Goal: Task Accomplishment & Management: Use online tool/utility

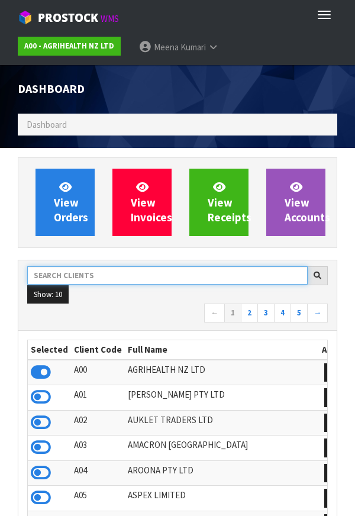
click at [100, 278] on input "text" at bounding box center [167, 275] width 281 height 18
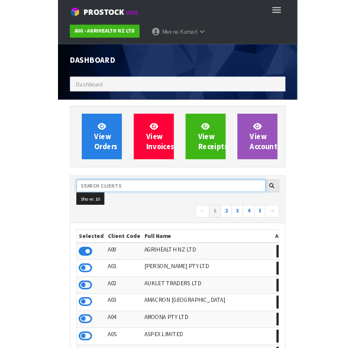
scroll to position [937, 338]
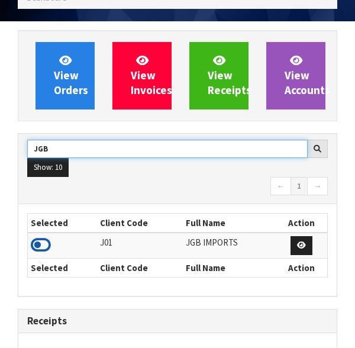
type input "JGB"
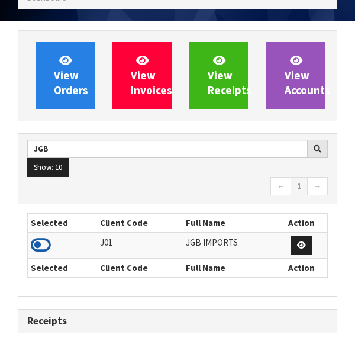
click at [49, 250] on icon at bounding box center [41, 245] width 20 height 18
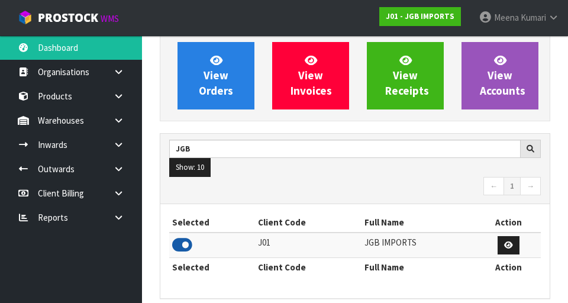
scroll to position [940, 409]
click at [125, 123] on link at bounding box center [123, 120] width 38 height 24
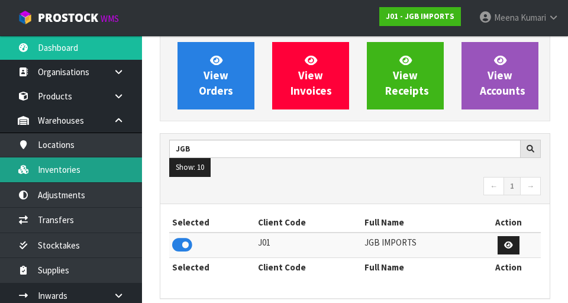
click at [88, 173] on link "Inventories" at bounding box center [71, 170] width 142 height 24
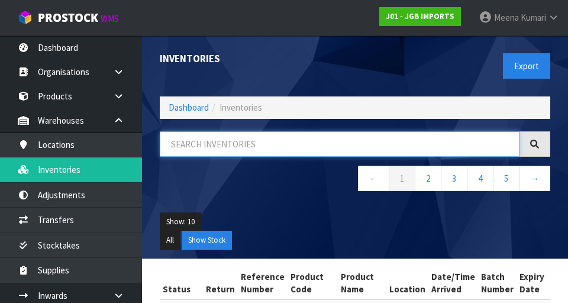
click at [230, 149] on input "text" at bounding box center [340, 143] width 360 height 25
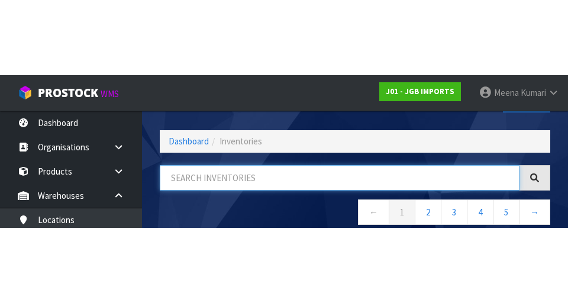
scroll to position [68, 0]
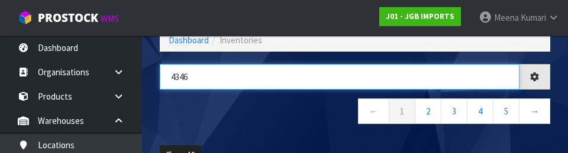
type input "4346"
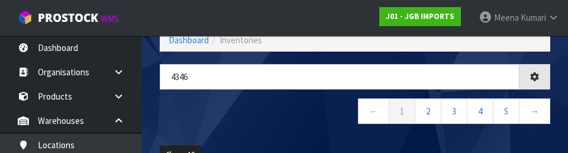
click at [300, 121] on nav "← 1 2 3 4 5 →" at bounding box center [355, 112] width 391 height 29
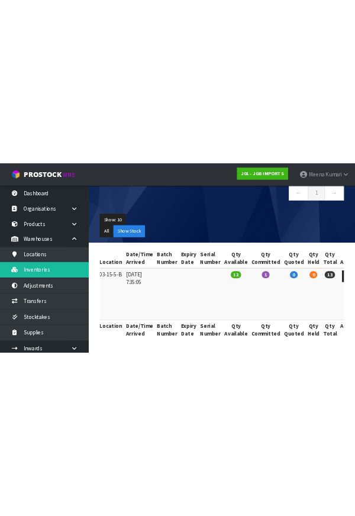
scroll to position [0, 0]
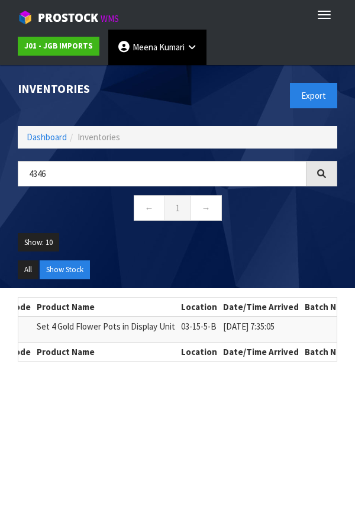
click at [197, 41] on link "Meena Kumari" at bounding box center [157, 48] width 98 height 36
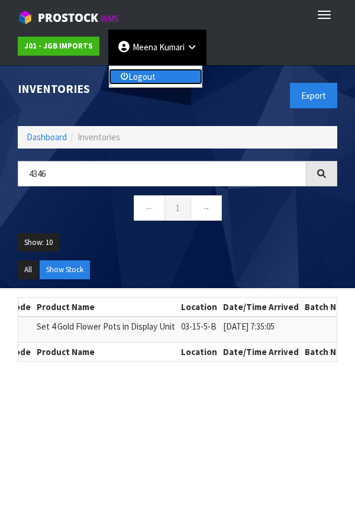
click at [168, 69] on link "Logout" at bounding box center [156, 77] width 94 height 16
